Goal: Entertainment & Leisure: Consume media (video, audio)

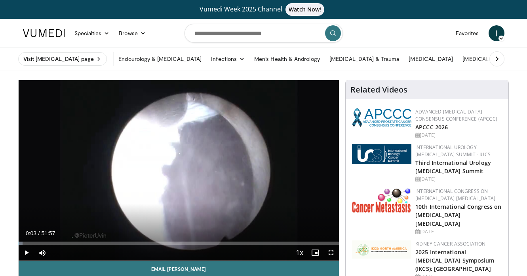
scroll to position [42, 0]
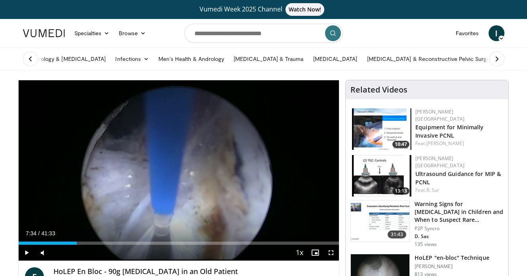
scroll to position [45, 0]
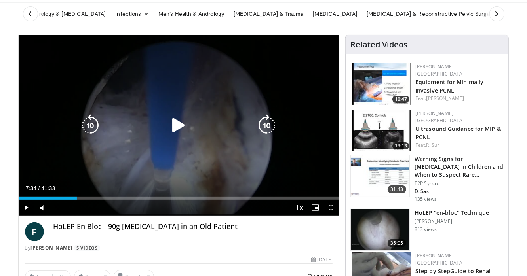
drag, startPoint x: 0, startPoint y: 0, endPoint x: 207, endPoint y: 135, distance: 246.8
click at [207, 135] on div "20 seconds Tap to unmute" at bounding box center [179, 125] width 321 height 180
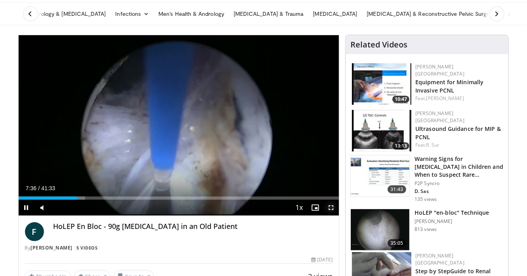
click at [330, 209] on span "Video Player" at bounding box center [331, 208] width 16 height 16
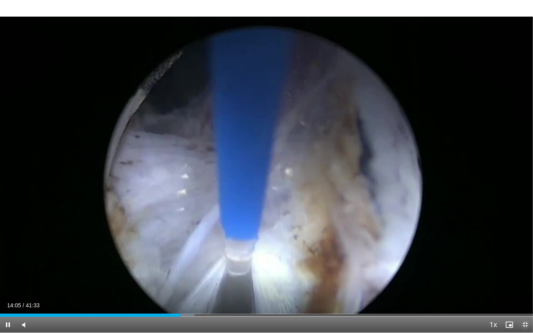
click at [526, 276] on span "Video Player" at bounding box center [525, 325] width 16 height 16
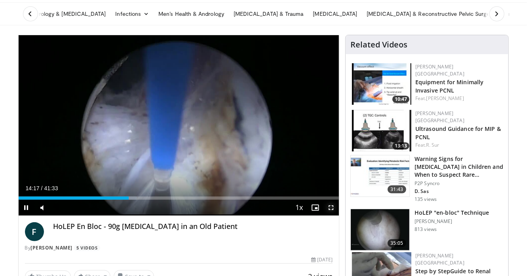
click at [330, 211] on span "Video Player" at bounding box center [331, 208] width 16 height 16
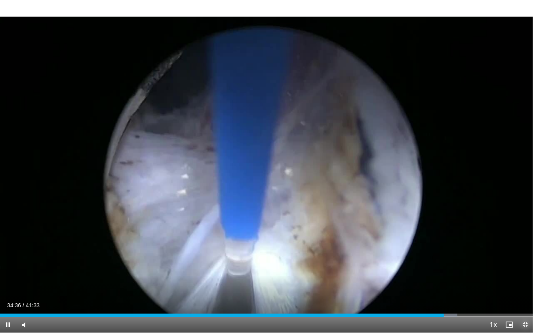
click at [524, 276] on span "Video Player" at bounding box center [525, 325] width 16 height 16
